Goal: Navigation & Orientation: Go to known website

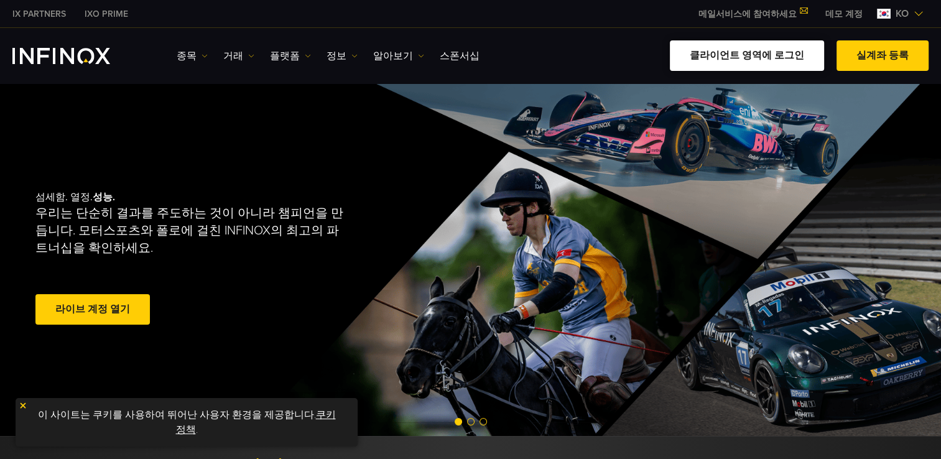
click at [803, 47] on link "클라이언트 영역에 로그인" at bounding box center [747, 55] width 154 height 30
click at [728, 63] on link "클라이언트 영역에 로그인" at bounding box center [747, 55] width 154 height 30
click at [811, 59] on link "클라이언트 영역에 로그인" at bounding box center [747, 55] width 154 height 30
